Goal: Navigation & Orientation: Find specific page/section

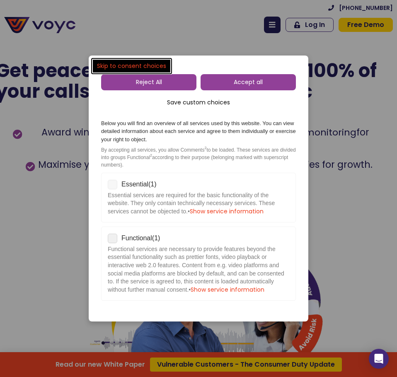
click at [237, 82] on span "Accept all" at bounding box center [247, 82] width 29 height 8
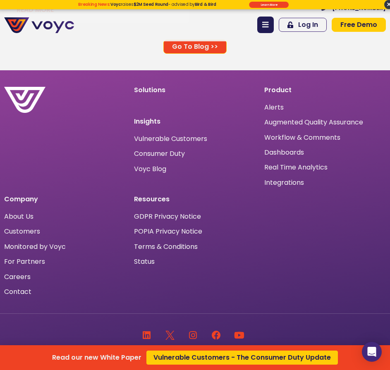
scroll to position [6444, 0]
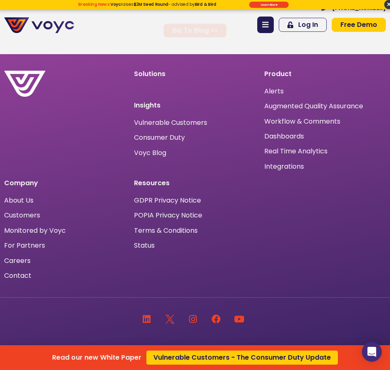
click at [24, 243] on div "Read our new White Paper Vulnerable Customers - The Consumer Duty Update" at bounding box center [195, 185] width 390 height 370
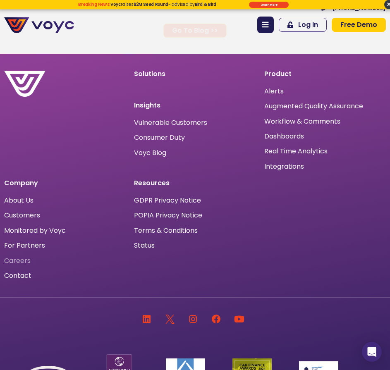
click at [21, 261] on span "Careers" at bounding box center [17, 261] width 26 height 0
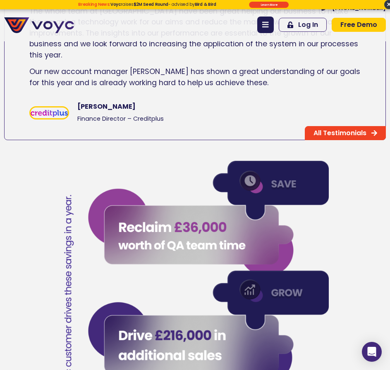
scroll to position [0, 0]
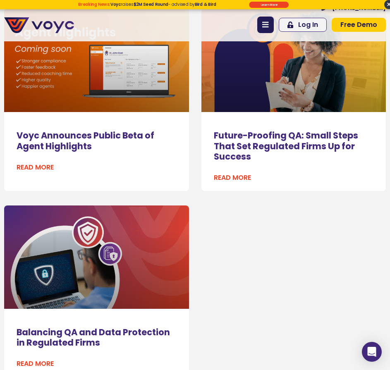
scroll to position [6562, 0]
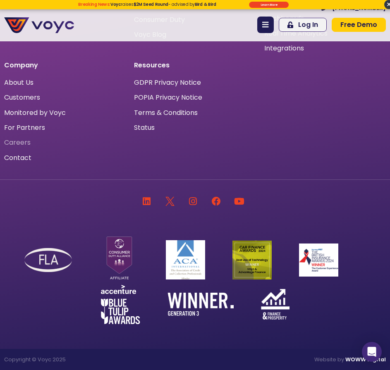
click at [19, 143] on span "Careers" at bounding box center [17, 143] width 26 height 0
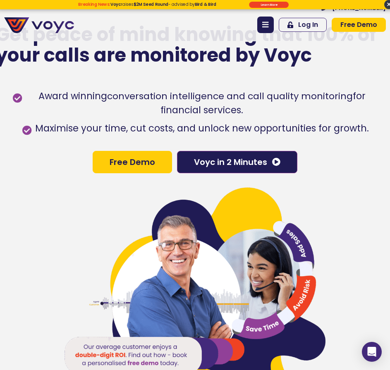
scroll to position [0, 0]
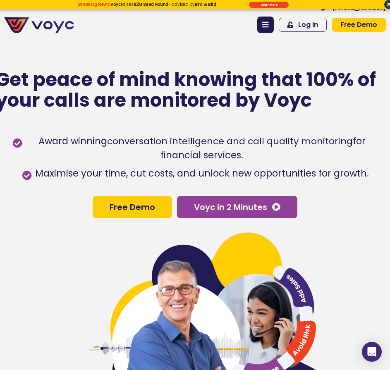
click at [272, 206] on span "Voyc in 2 Minutes" at bounding box center [237, 207] width 87 height 8
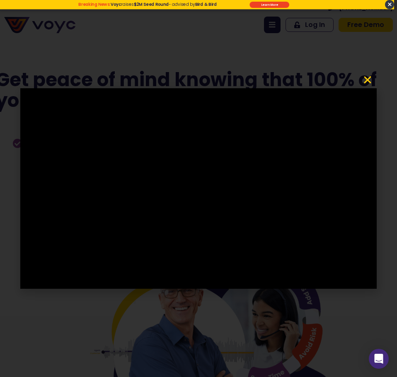
click at [369, 82] on icon "Close" at bounding box center [367, 80] width 10 height 10
